Goal: Task Accomplishment & Management: Manage account settings

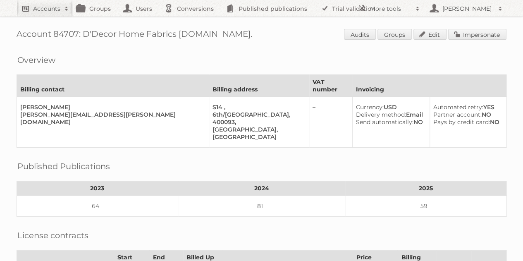
click at [50, 6] on h2 "Accounts" at bounding box center [46, 9] width 27 height 8
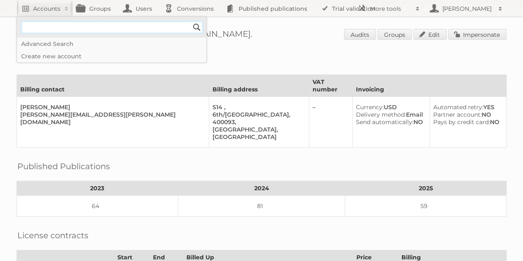
click at [74, 25] on input"] "text" at bounding box center [112, 27] width 182 height 12
type input"] "white company"
click at [191, 21] on input "Search" at bounding box center [197, 27] width 12 height 12
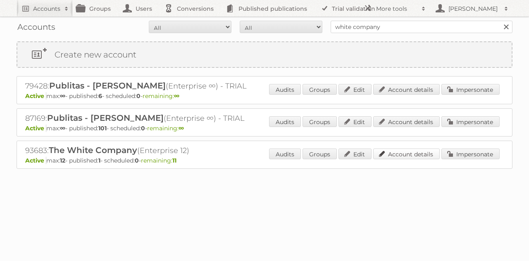
click at [410, 154] on link "Account details" at bounding box center [406, 153] width 67 height 11
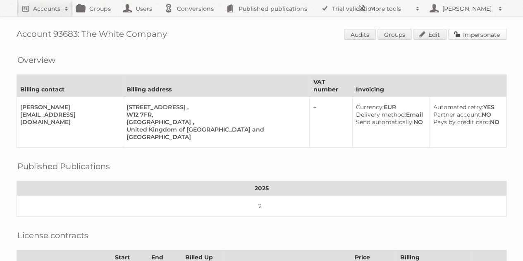
click at [484, 37] on link "Impersonate" at bounding box center [477, 34] width 58 height 11
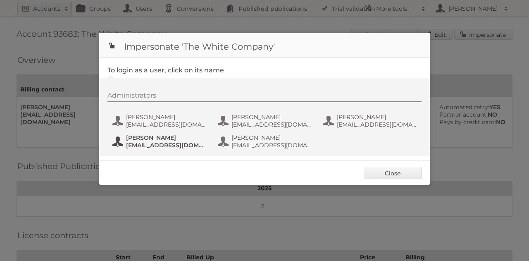
click at [158, 138] on span "Patricia Villarino" at bounding box center [166, 137] width 80 height 7
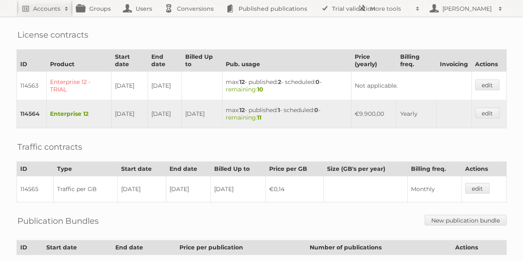
scroll to position [184, 0]
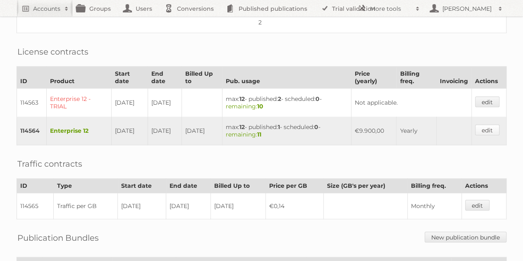
click at [482, 124] on link "edit" at bounding box center [487, 129] width 24 height 11
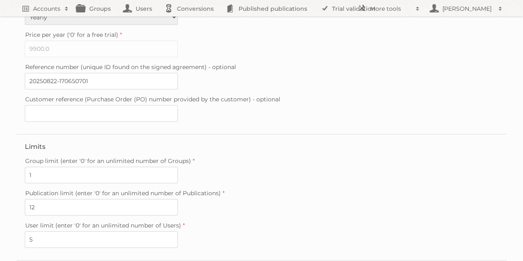
scroll to position [212, 0]
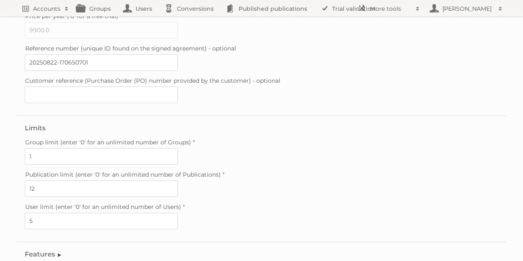
click at [49, 250] on legend "Features" at bounding box center [44, 254] width 38 height 8
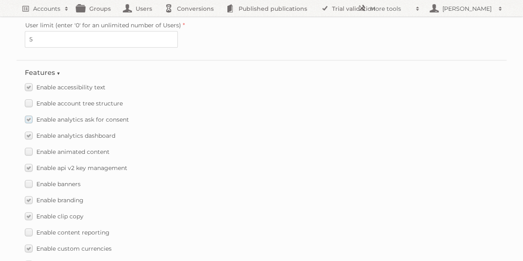
scroll to position [0, 0]
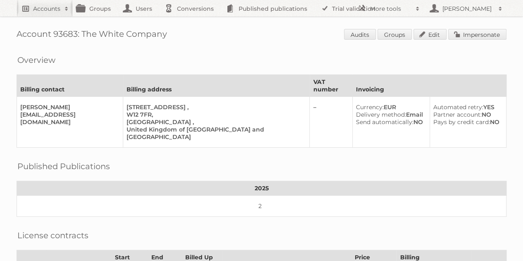
click at [43, 7] on h2 "Accounts" at bounding box center [46, 9] width 27 height 8
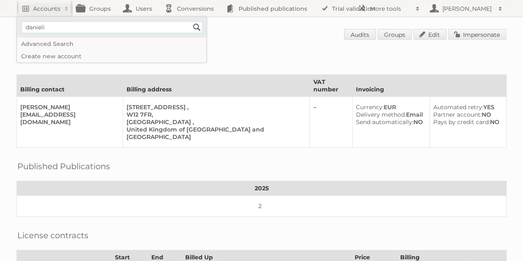
type input"] "[PERSON_NAME][EMAIL_ADDRESS][DOMAIN_NAME]"
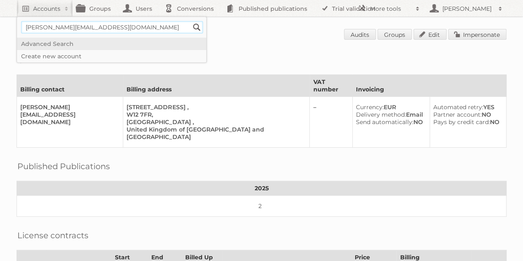
click at [191, 21] on input "Search" at bounding box center [197, 27] width 12 height 12
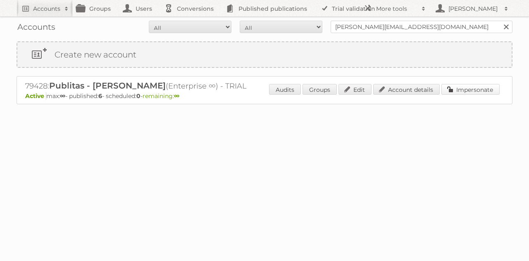
click at [459, 89] on link "Impersonate" at bounding box center [471, 89] width 58 height 11
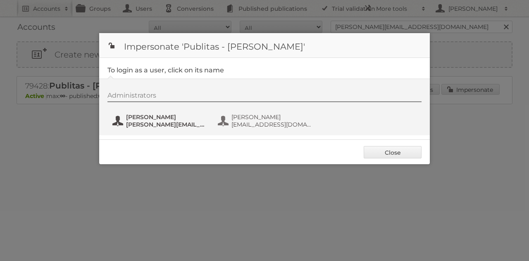
click at [174, 114] on span "[PERSON_NAME]" at bounding box center [166, 116] width 80 height 7
